Goal: Use online tool/utility

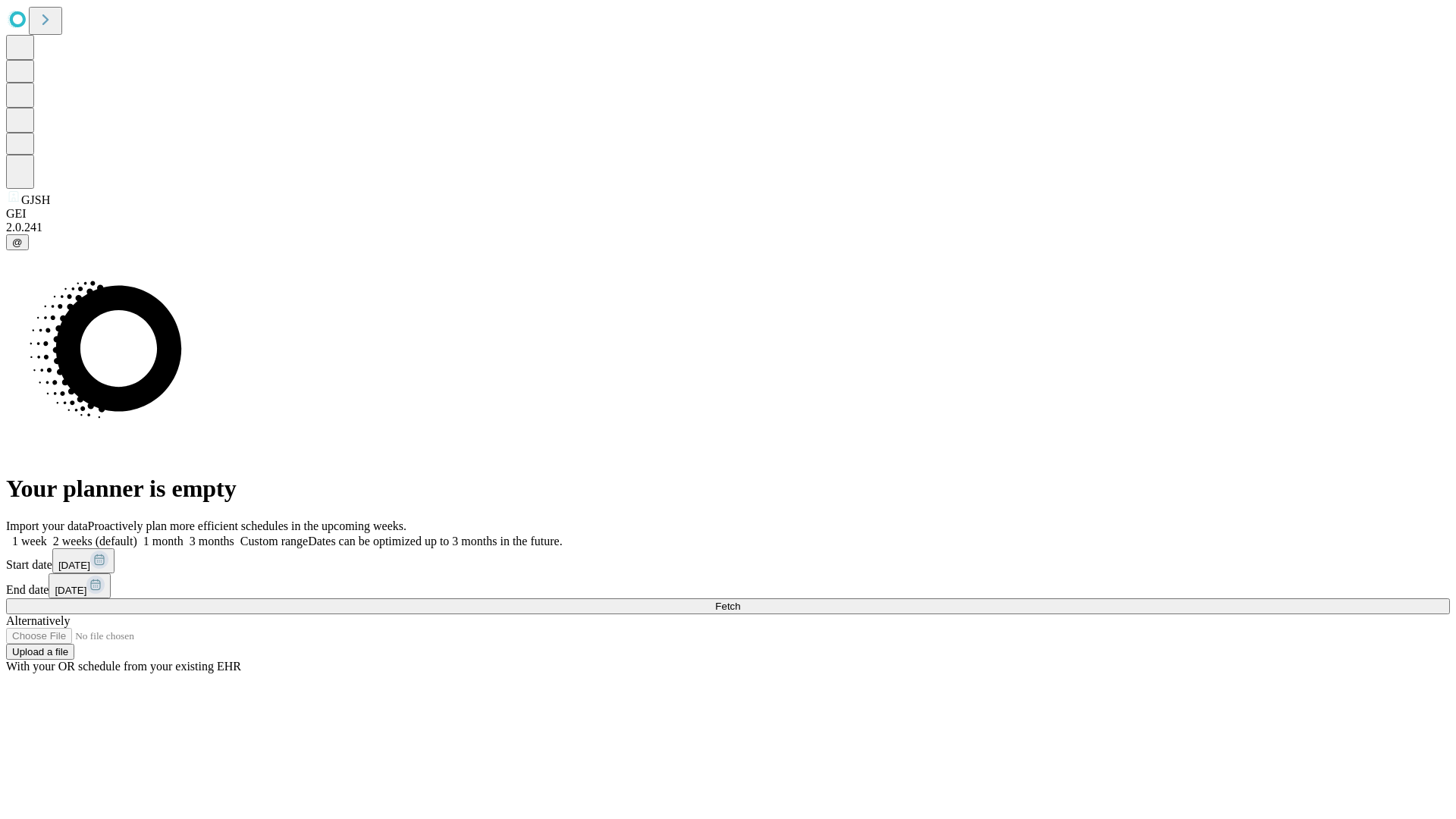
click at [740, 601] on span "Fetch" at bounding box center [728, 607] width 25 height 12
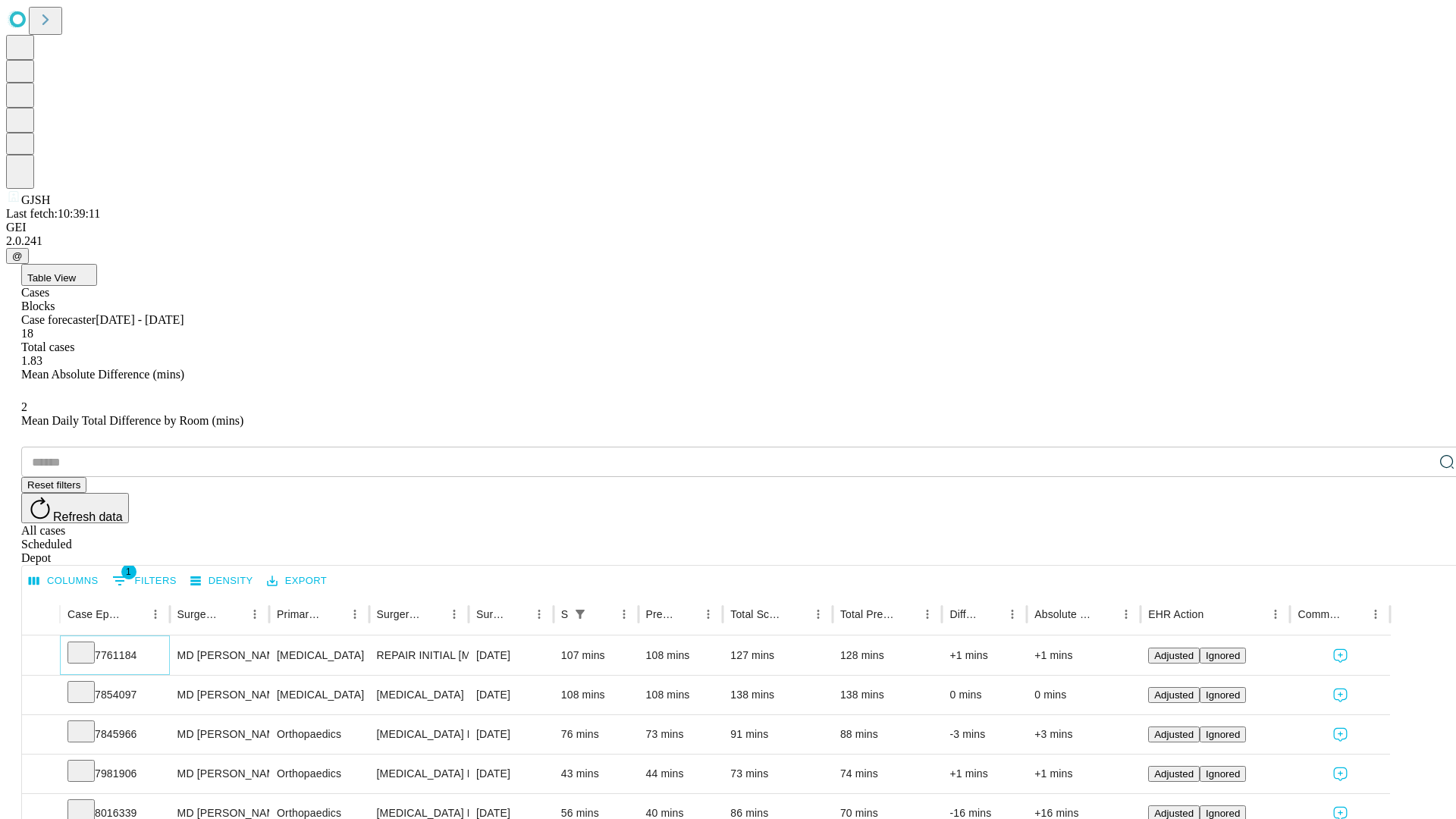
click at [89, 644] on icon at bounding box center [81, 652] width 15 height 15
